Goal: Register for event/course

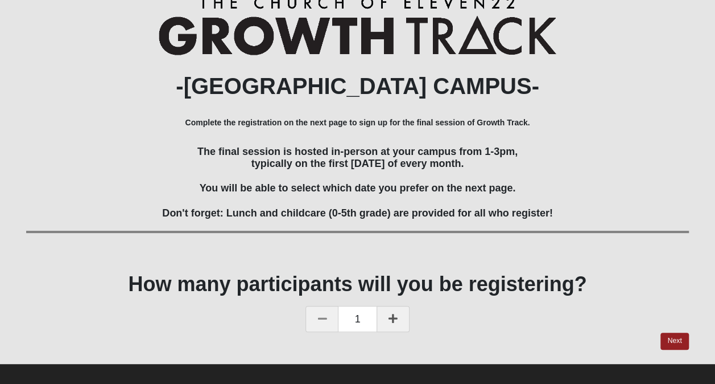
scroll to position [144, 0]
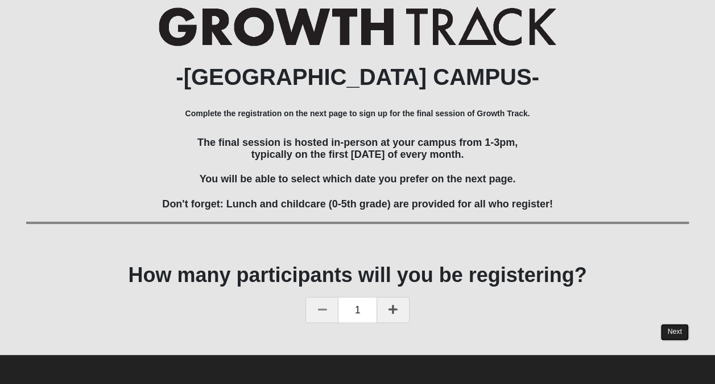
click at [672, 336] on link "Next" at bounding box center [675, 331] width 28 height 17
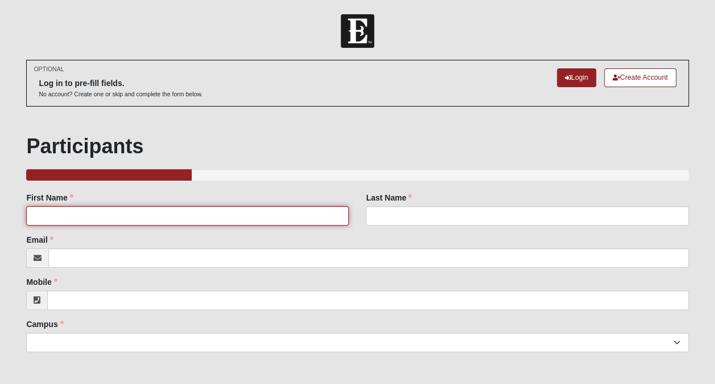
click at [116, 217] on input "First Name" at bounding box center [187, 215] width 323 height 19
type input "[PERSON_NAME]"
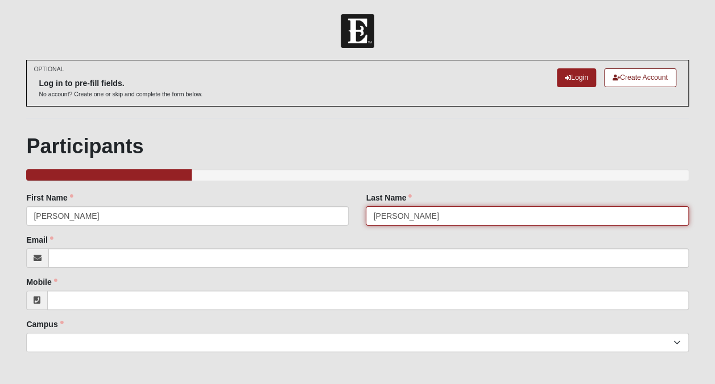
type input "[PERSON_NAME]"
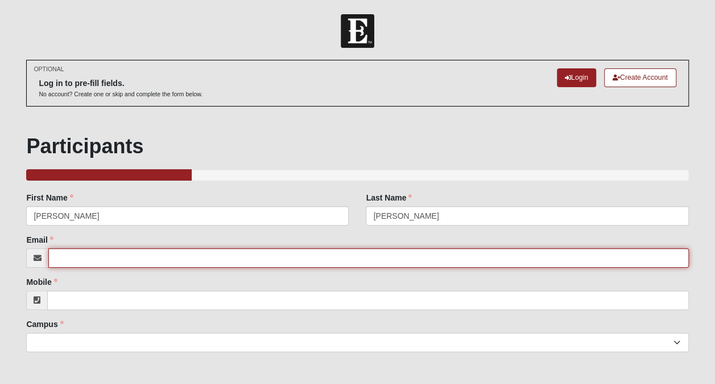
click at [124, 265] on input "Email" at bounding box center [368, 257] width 640 height 19
type input "[EMAIL_ADDRESS][DOMAIN_NAME]"
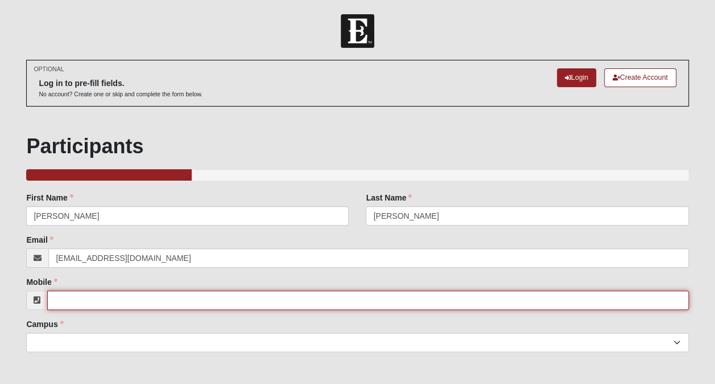
click at [139, 299] on input "Mobile" at bounding box center [367, 299] width 641 height 19
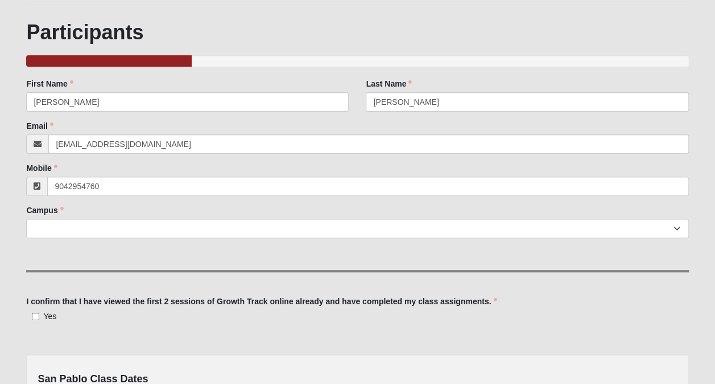
type input "[PHONE_NUMBER]"
click at [129, 216] on div "Campus [GEOGRAPHIC_DATA] [GEOGRAPHIC_DATA] (Coming Soon) Eleven22 Online [PERSO…" at bounding box center [357, 221] width 662 height 34
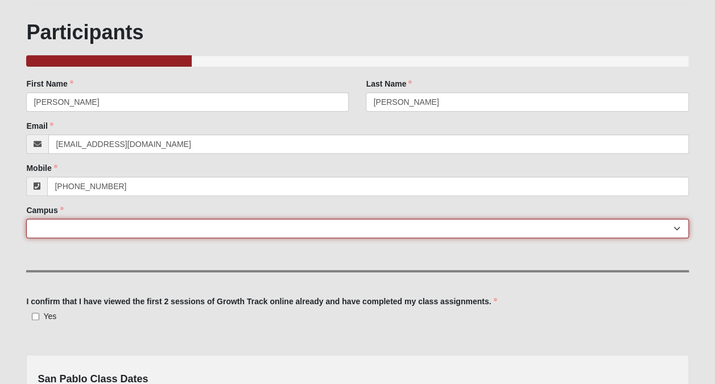
click at [129, 225] on select "[GEOGRAPHIC_DATA] [GEOGRAPHIC_DATA] (Coming Soon) Eleven22 Online [PERSON_NAME]…" at bounding box center [357, 228] width 662 height 19
select select "3"
click at [26, 219] on select "[GEOGRAPHIC_DATA] [GEOGRAPHIC_DATA] (Coming Soon) Eleven22 Online [PERSON_NAME]…" at bounding box center [357, 228] width 662 height 19
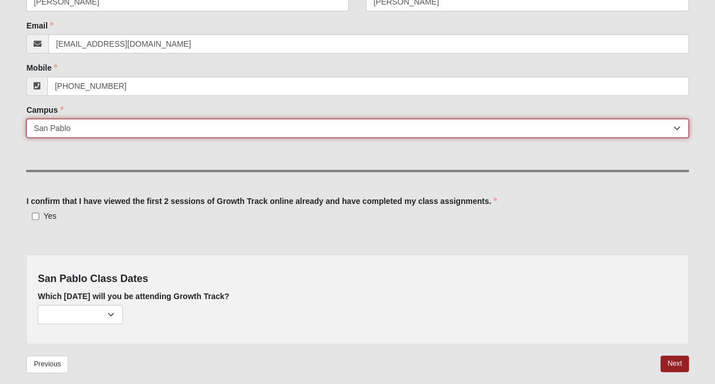
scroll to position [228, 0]
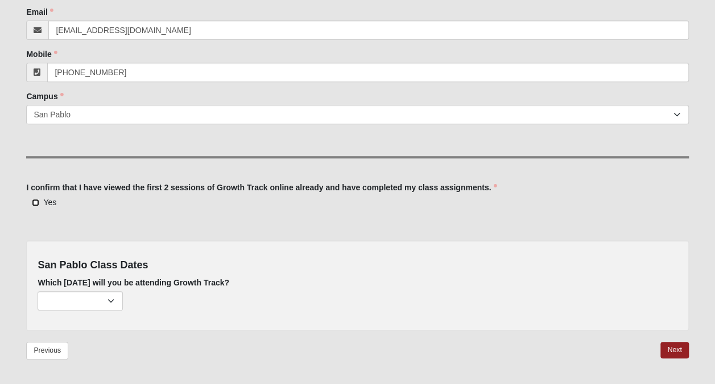
click at [37, 203] on input "Yes" at bounding box center [35, 202] width 7 height 7
checkbox input "true"
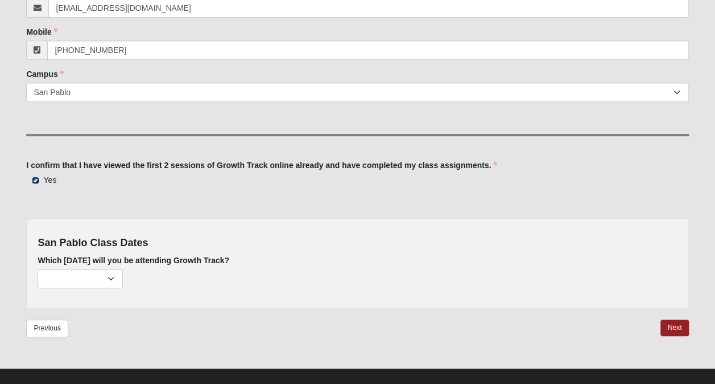
scroll to position [262, 0]
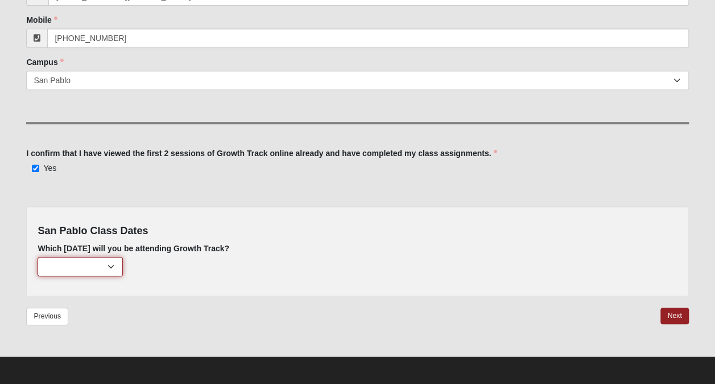
click at [116, 269] on select "[DATE] (213 remaining) [DATE] (222 remaining)" at bounding box center [80, 266] width 85 height 19
select select "807"
click at [38, 257] on select "[DATE] (213 remaining) [DATE] (222 remaining)" at bounding box center [80, 266] width 85 height 19
click at [673, 319] on link "Next" at bounding box center [675, 315] width 28 height 17
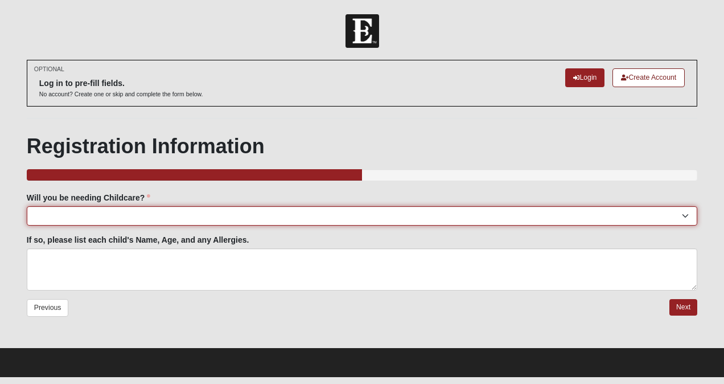
click at [223, 219] on select "Yes No" at bounding box center [362, 215] width 670 height 19
select select "No"
click at [27, 206] on select "Yes No" at bounding box center [362, 215] width 670 height 19
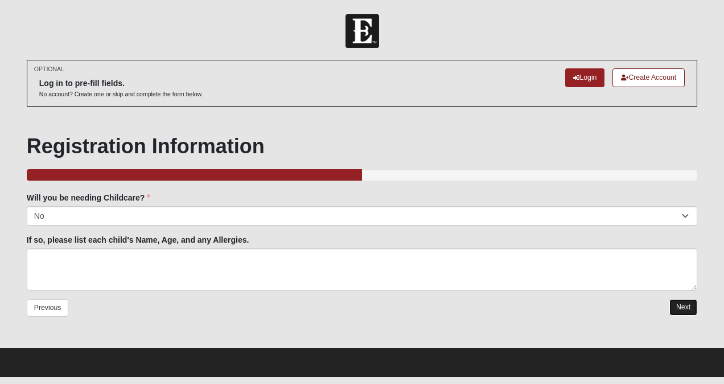
click at [678, 304] on link "Next" at bounding box center [683, 307] width 28 height 17
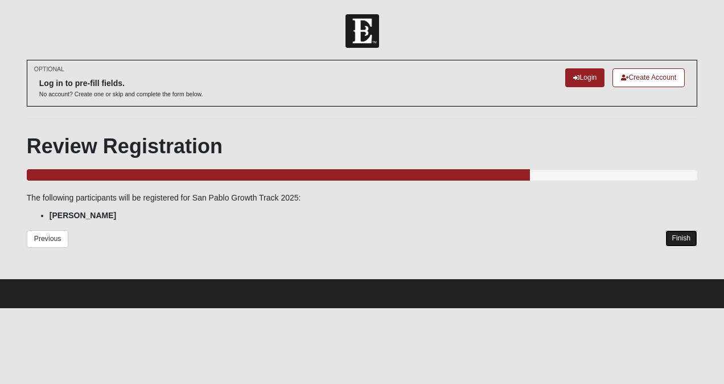
click at [687, 236] on link "Finish" at bounding box center [681, 238] width 32 height 17
